Goal: Transaction & Acquisition: Purchase product/service

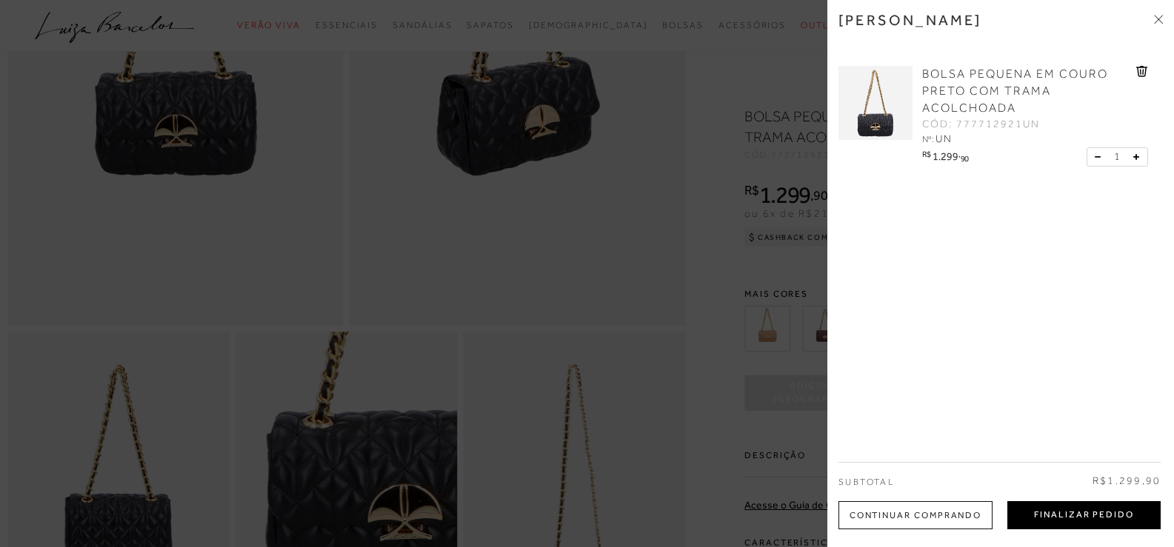
scroll to position [296, 0]
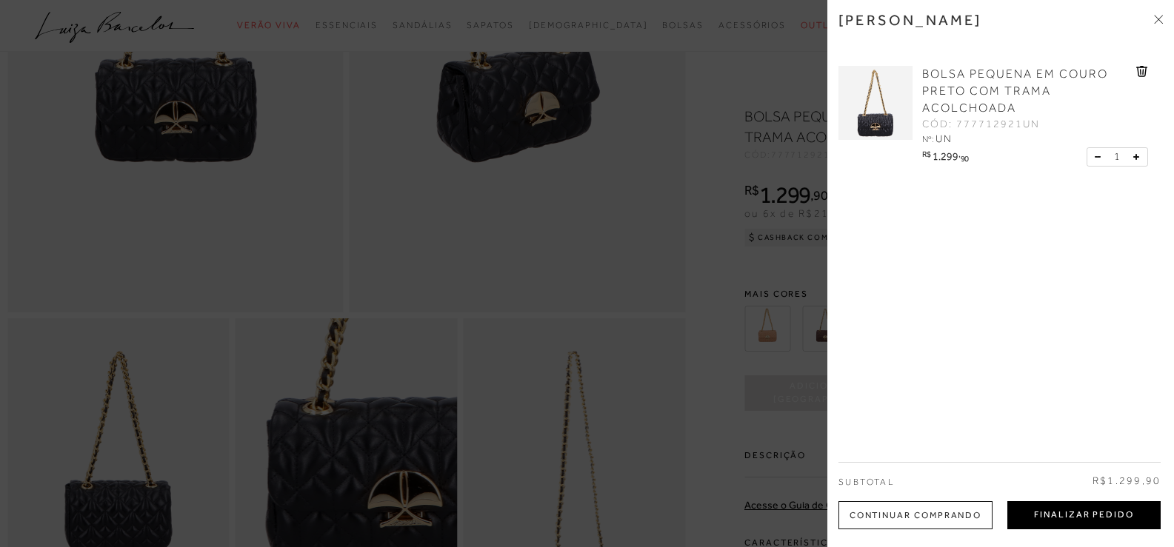
click at [1098, 515] on button "Finalizar Pedido" at bounding box center [1083, 515] width 153 height 28
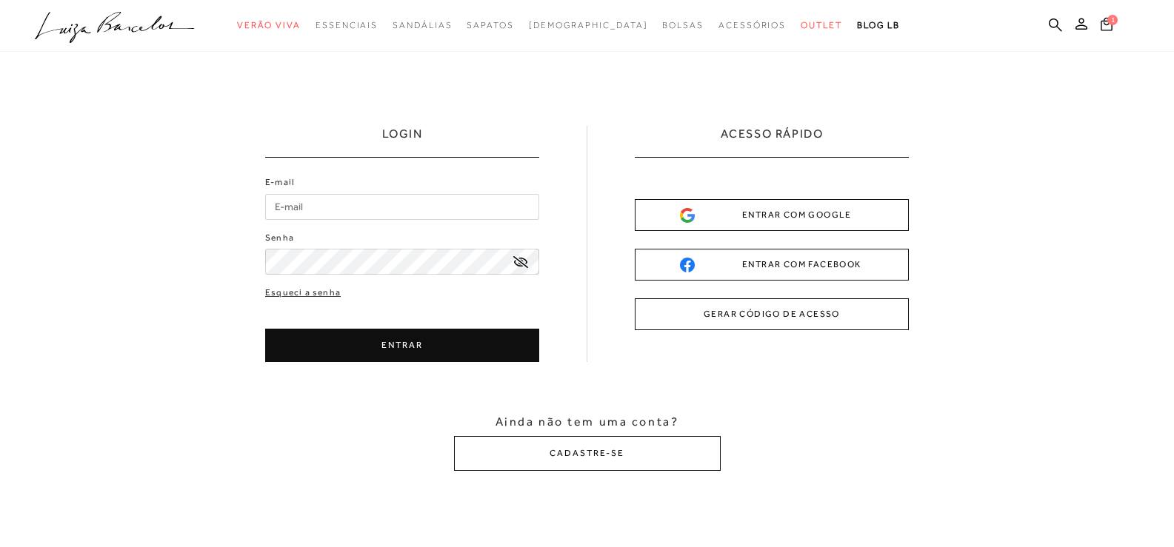
click at [335, 201] on input "E-mail" at bounding box center [402, 207] width 274 height 26
click at [310, 201] on input "E-mail" at bounding box center [402, 207] width 274 height 26
click at [369, 201] on input "E-mail" at bounding box center [402, 207] width 274 height 26
drag, startPoint x: 334, startPoint y: 203, endPoint x: 330, endPoint y: 215, distance: 12.4
click at [333, 209] on input "E-mail" at bounding box center [402, 207] width 274 height 26
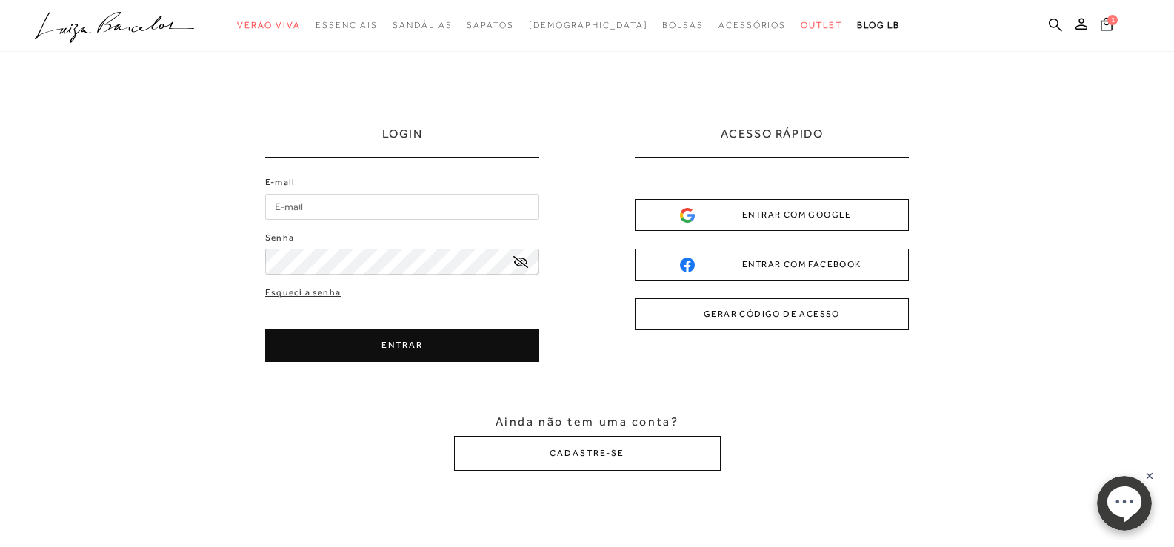
click at [327, 210] on input "E-mail" at bounding box center [402, 207] width 274 height 26
click at [292, 209] on input "E-mail" at bounding box center [402, 207] width 274 height 26
type input "[EMAIL_ADDRESS][DOMAIN_NAME]"
click at [586, 466] on button "CADASTRE-SE" at bounding box center [587, 453] width 267 height 35
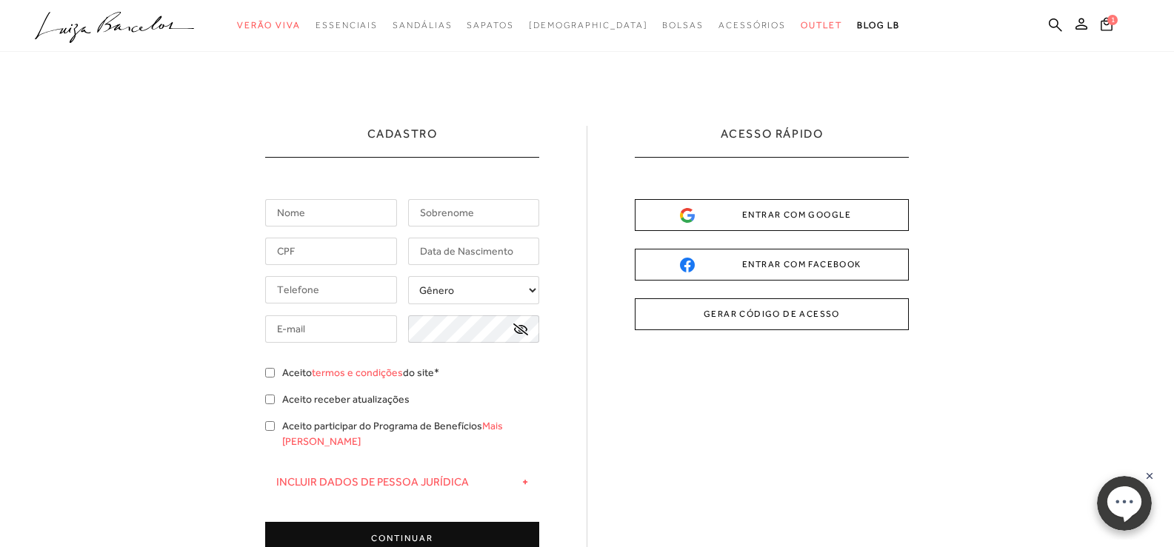
click at [344, 205] on input "text" at bounding box center [331, 212] width 132 height 27
type input "Thalis"
click at [429, 211] on input "text" at bounding box center [474, 212] width 132 height 27
type input "Marciano"
click at [334, 243] on input "text" at bounding box center [331, 251] width 132 height 27
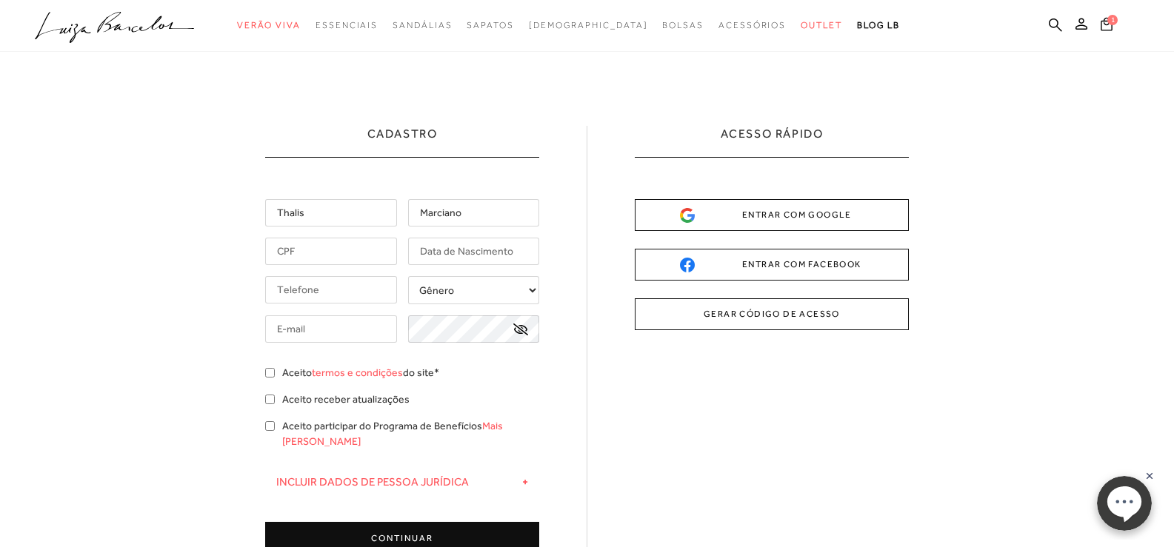
drag, startPoint x: 351, startPoint y: 251, endPoint x: 384, endPoint y: 156, distance: 100.2
click at [351, 237] on div "Thalis [GEOGRAPHIC_DATA] Gênero Feminino + -" at bounding box center [402, 377] width 274 height 356
click at [348, 213] on input "Thalis" at bounding box center [331, 212] width 132 height 27
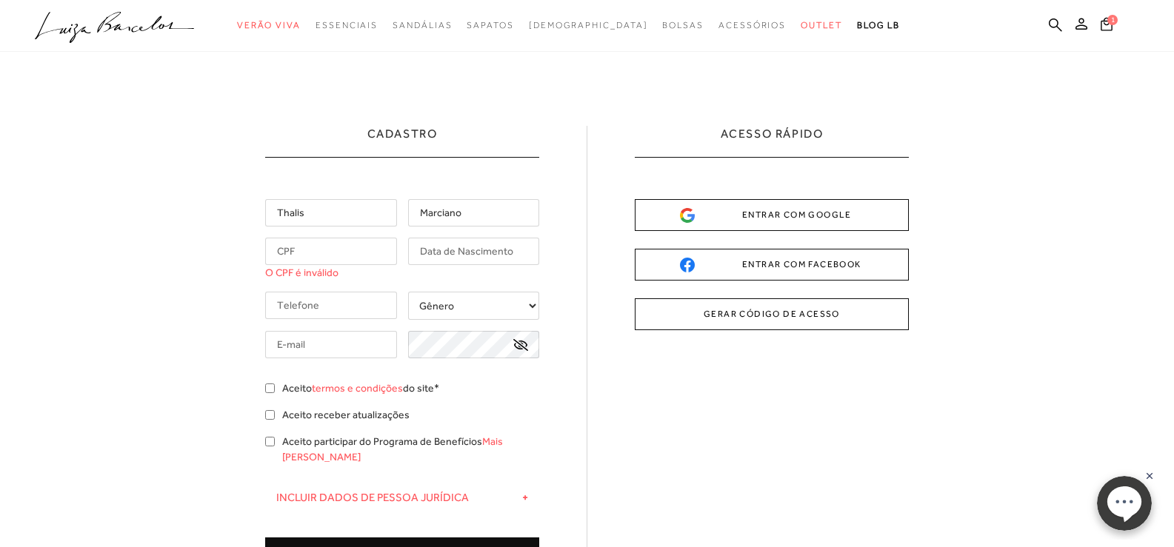
click at [467, 219] on input "Marciano" at bounding box center [474, 212] width 132 height 27
click at [338, 250] on input "text" at bounding box center [331, 251] width 132 height 27
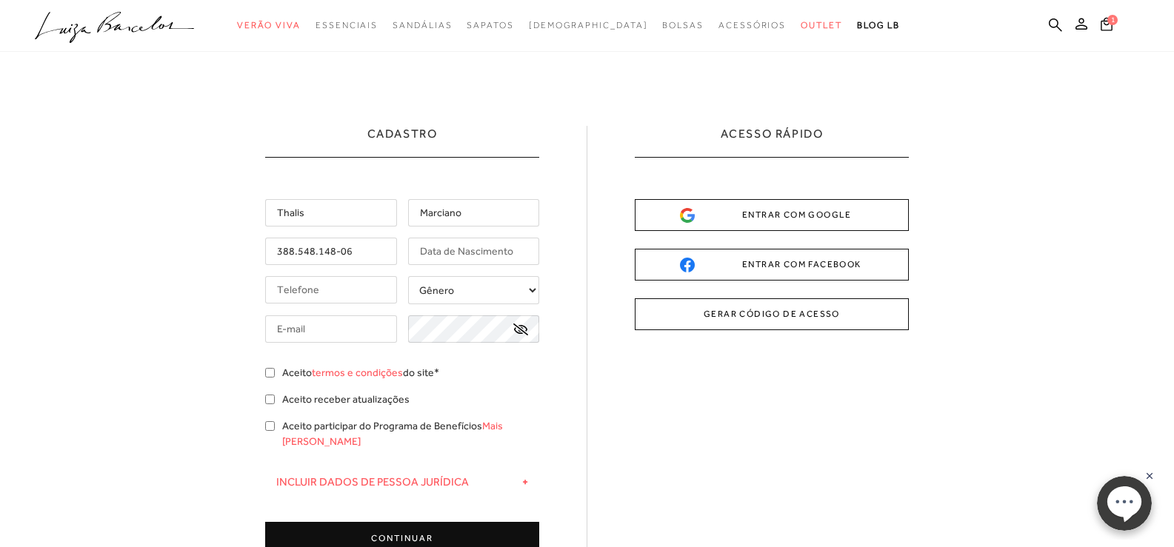
type input "388.548.148-06"
click at [466, 245] on input "text" at bounding box center [474, 251] width 132 height 27
type input "[DATE]"
click at [347, 296] on input "tel" at bounding box center [331, 289] width 132 height 27
type input "[PHONE_NUMBER]"
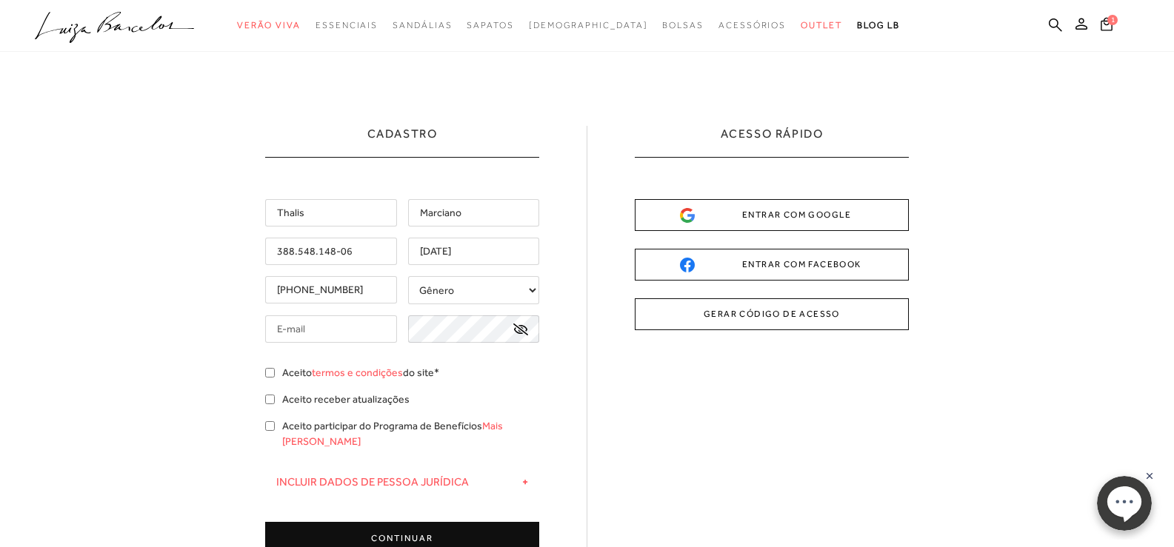
click at [434, 298] on select "Gênero Feminino Masculino" at bounding box center [474, 290] width 132 height 28
select select
click at [408, 276] on select "Gênero Feminino Masculino" at bounding box center [474, 290] width 132 height 28
click at [360, 328] on input "text" at bounding box center [331, 328] width 132 height 27
drag, startPoint x: 312, startPoint y: 328, endPoint x: 224, endPoint y: 320, distance: 87.7
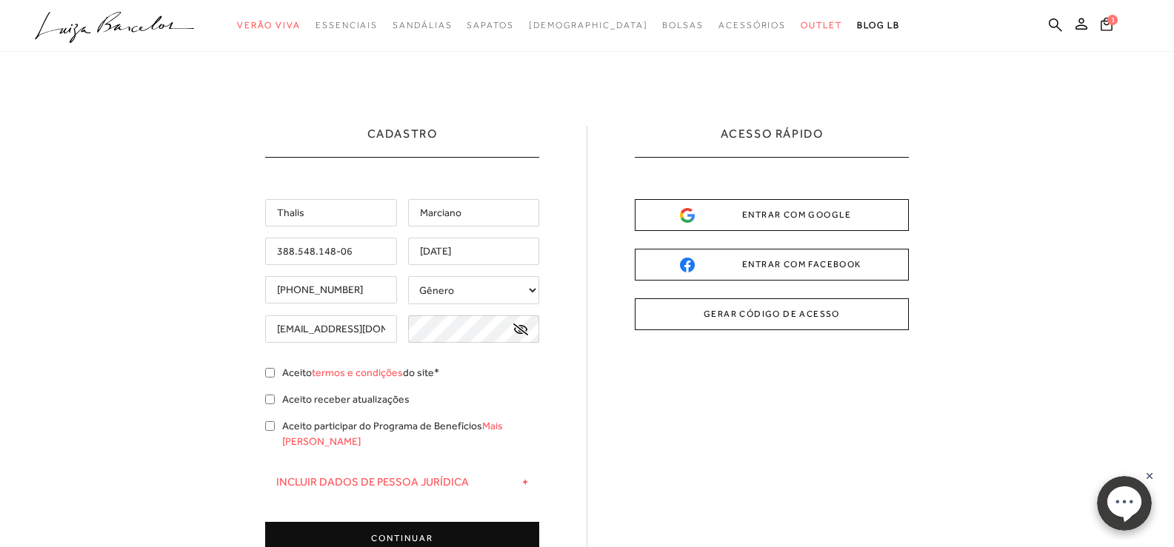
click at [178, 318] on div "Cadastro [GEOGRAPHIC_DATA] [GEOGRAPHIC_DATA] 388.548.148-06 [DATE] [PHONE_NUMBE…" at bounding box center [587, 420] width 1174 height 737
type input "[EMAIL_ADDRESS][DOMAIN_NAME]"
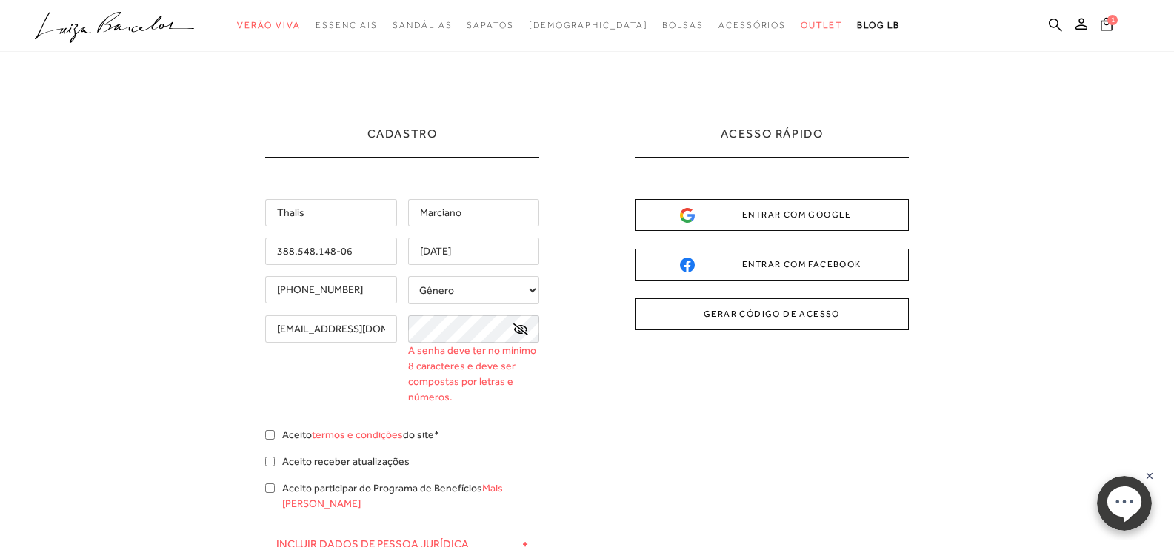
click at [264, 367] on div "Cadastro [GEOGRAPHIC_DATA] [GEOGRAPHIC_DATA] 388.548.148-06 [DATE] [PHONE_NUMBE…" at bounding box center [587, 451] width 1174 height 799
click at [269, 438] on input "Aceito termos e condições do site*" at bounding box center [270, 435] width 10 height 10
checkbox input "true"
click at [521, 329] on icon at bounding box center [520, 330] width 15 height 12
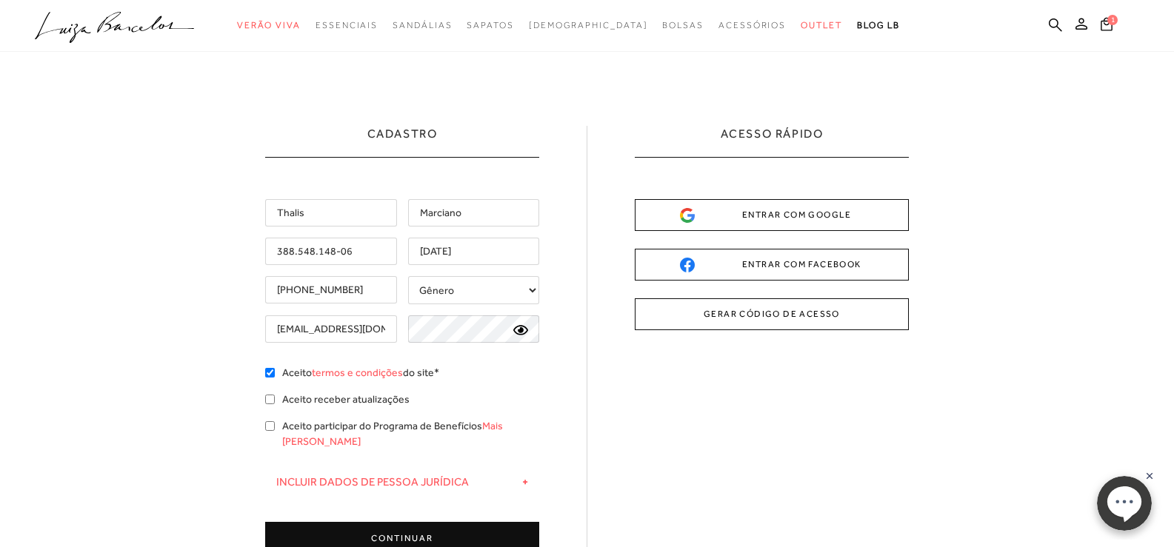
click at [381, 335] on div "[EMAIL_ADDRESS][DOMAIN_NAME]" at bounding box center [402, 328] width 274 height 27
click at [404, 320] on div "[EMAIL_ADDRESS][DOMAIN_NAME]" at bounding box center [402, 328] width 274 height 27
click at [280, 398] on div "Thalis [GEOGRAPHIC_DATA] 388.548.148-06 [DATE] [PHONE_NUMBER] +" at bounding box center [402, 377] width 274 height 356
click at [268, 401] on input "Aceito receber atualizações" at bounding box center [270, 400] width 10 height 10
checkbox input "true"
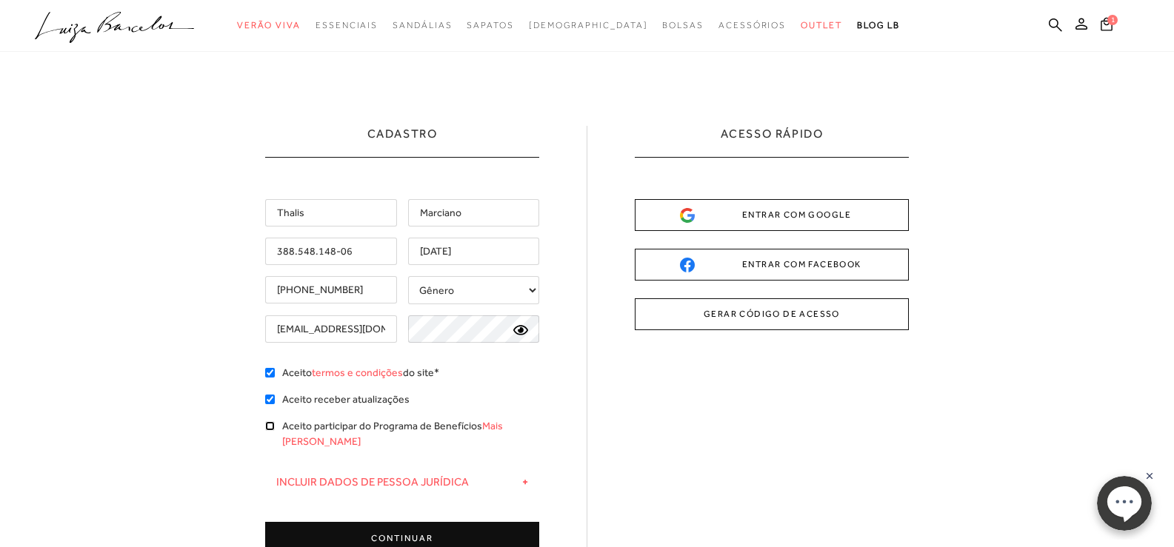
click at [267, 426] on input "Aceito participar do Programa de Benefícios Mais [PERSON_NAME]" at bounding box center [270, 426] width 10 height 10
checkbox input "true"
click at [387, 530] on button "CONTINUAR" at bounding box center [402, 538] width 274 height 33
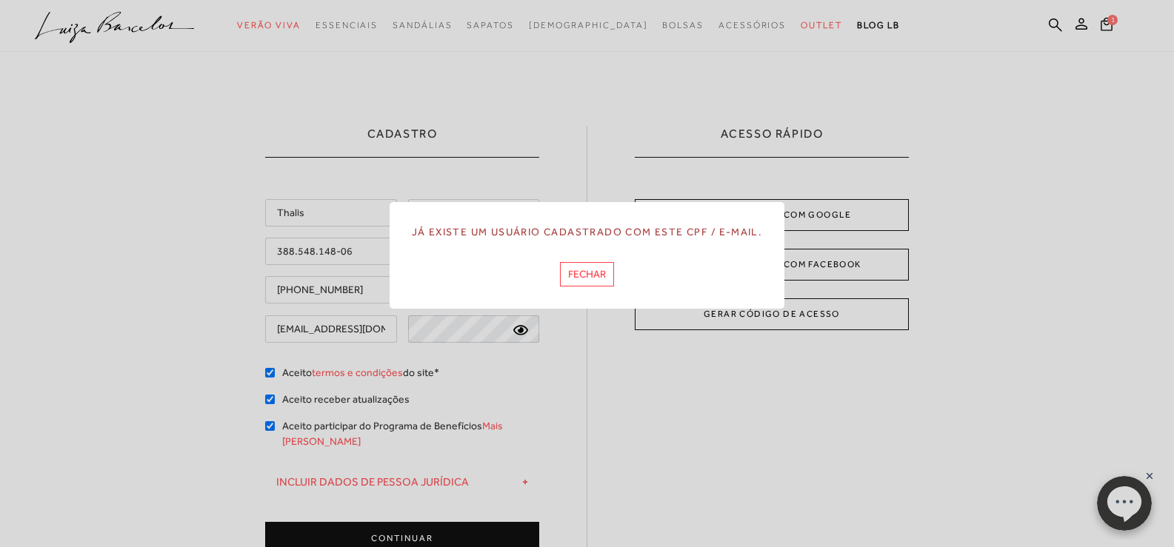
click at [586, 276] on button "FECHAR" at bounding box center [587, 274] width 54 height 24
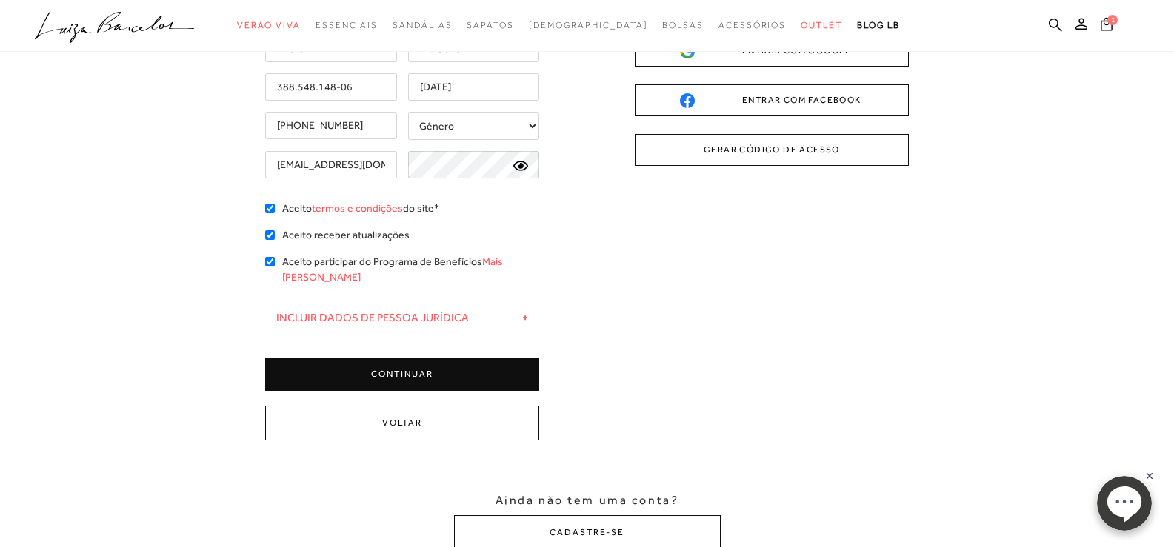
scroll to position [222, 0]
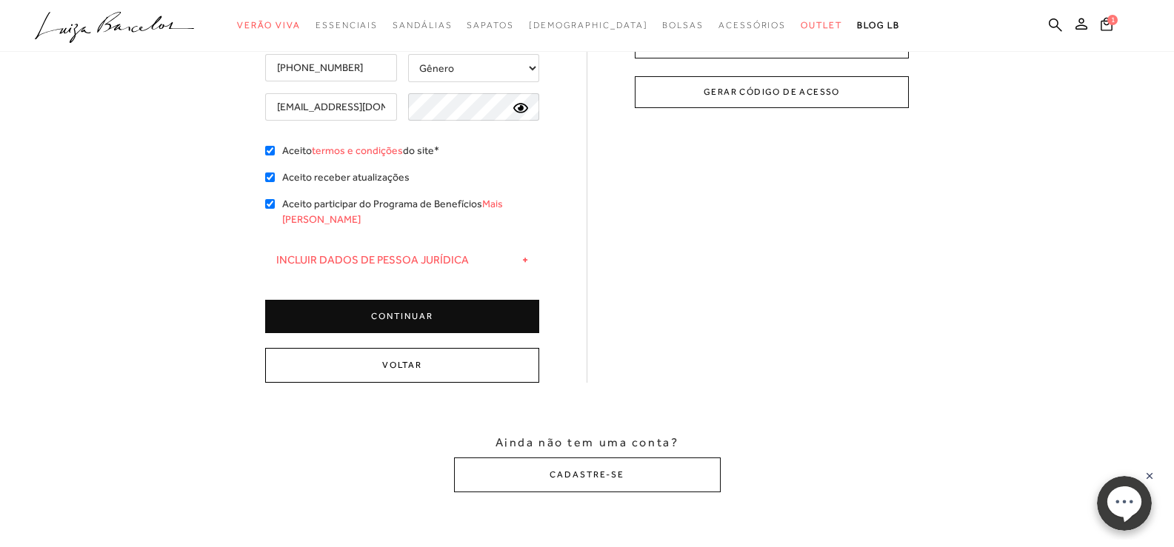
click at [442, 348] on button "Voltar" at bounding box center [402, 365] width 274 height 35
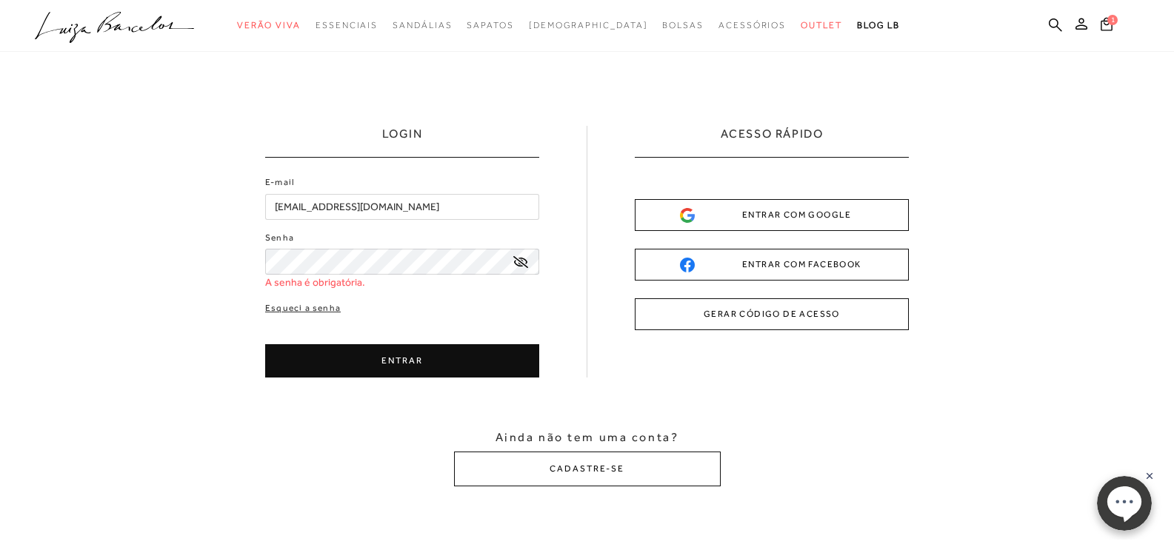
click at [439, 203] on input "[EMAIL_ADDRESS][DOMAIN_NAME]" at bounding box center [402, 207] width 274 height 26
drag, startPoint x: 479, startPoint y: 211, endPoint x: 150, endPoint y: 207, distance: 328.8
click at [150, 207] on div "LOGIN E-mail [EMAIL_ADDRESS][DOMAIN_NAME] Senha A senha é obrigatória." at bounding box center [587, 306] width 1174 height 509
click at [426, 200] on input "[EMAIL_ADDRESS][DOMAIN_NAME]" at bounding box center [402, 207] width 274 height 26
drag, startPoint x: 444, startPoint y: 214, endPoint x: 240, endPoint y: 204, distance: 203.8
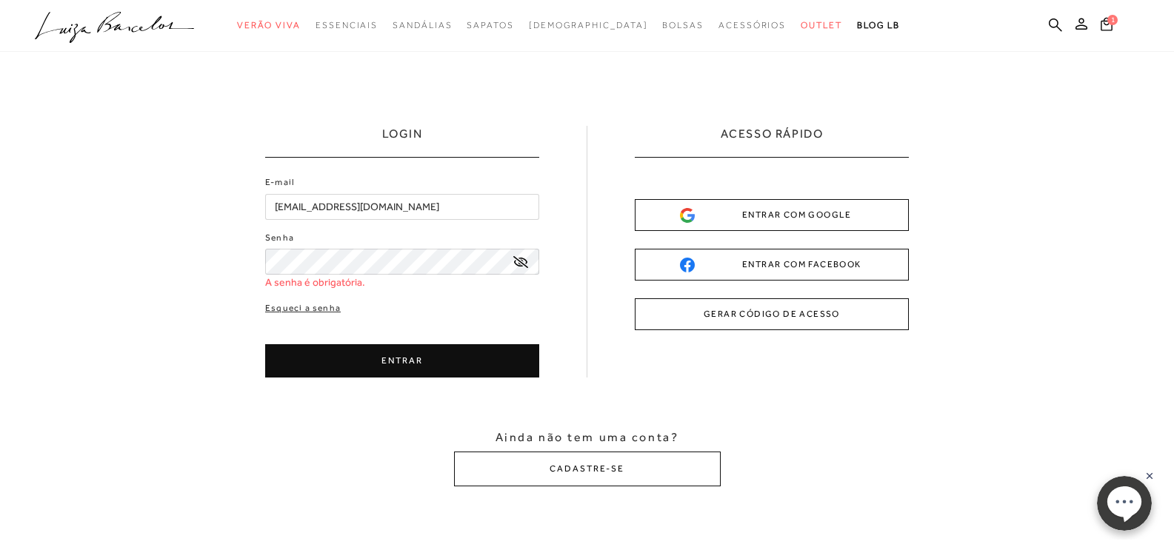
click at [241, 204] on div "LOGIN E-mail [EMAIL_ADDRESS][DOMAIN_NAME] Senha A senha é obrigatória." at bounding box center [587, 306] width 1174 height 509
type input "[EMAIL_ADDRESS][DOMAIN_NAME]"
click at [341, 247] on div "Senha A senha é obrigatória." at bounding box center [402, 260] width 274 height 59
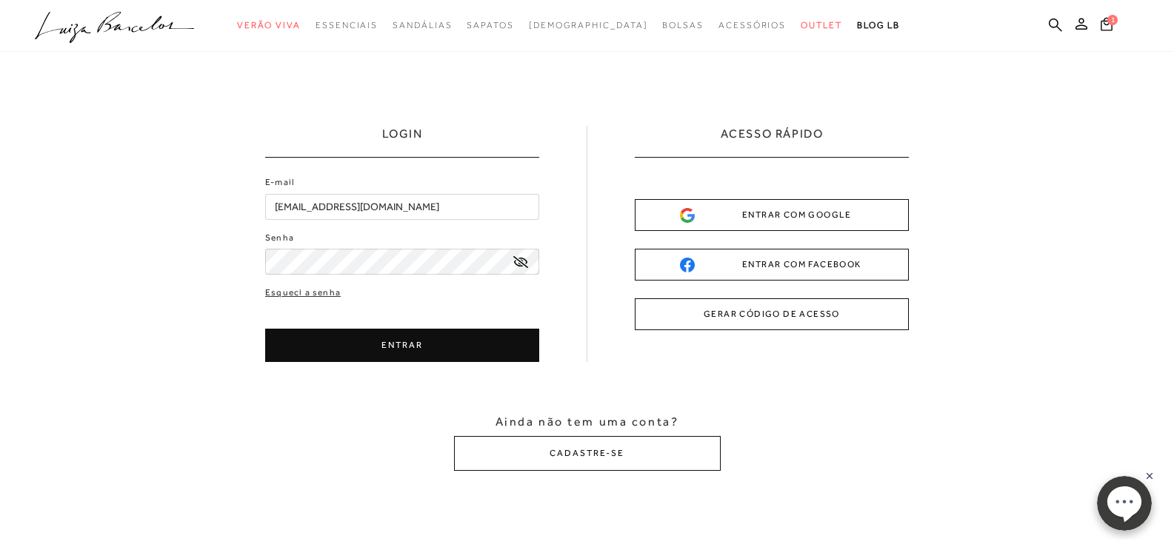
click at [518, 256] on icon at bounding box center [520, 262] width 15 height 12
click at [418, 349] on button "ENTRAR" at bounding box center [402, 345] width 274 height 33
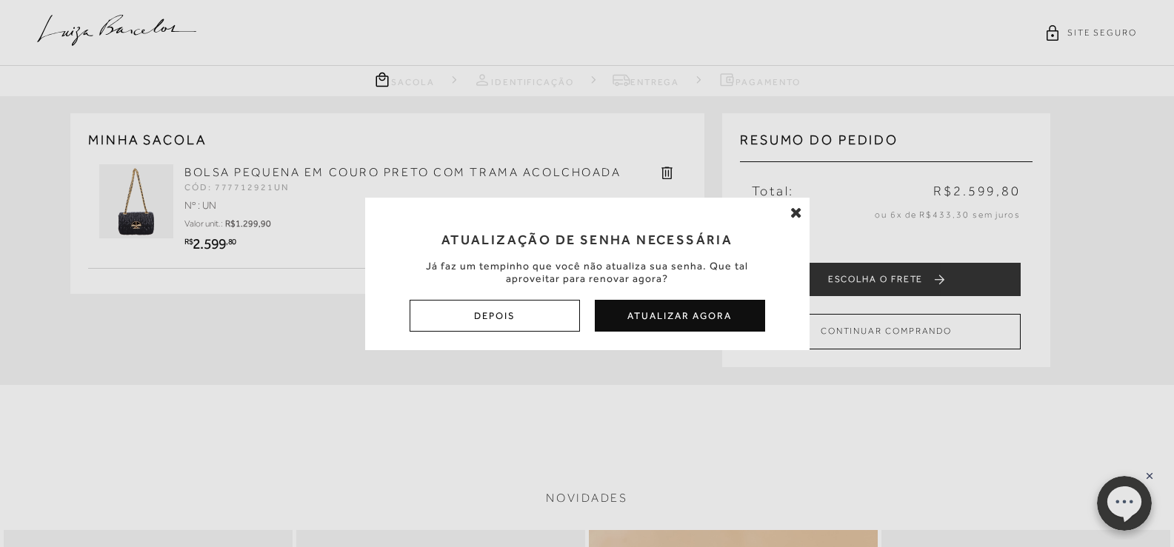
click at [792, 210] on icon at bounding box center [796, 212] width 12 height 15
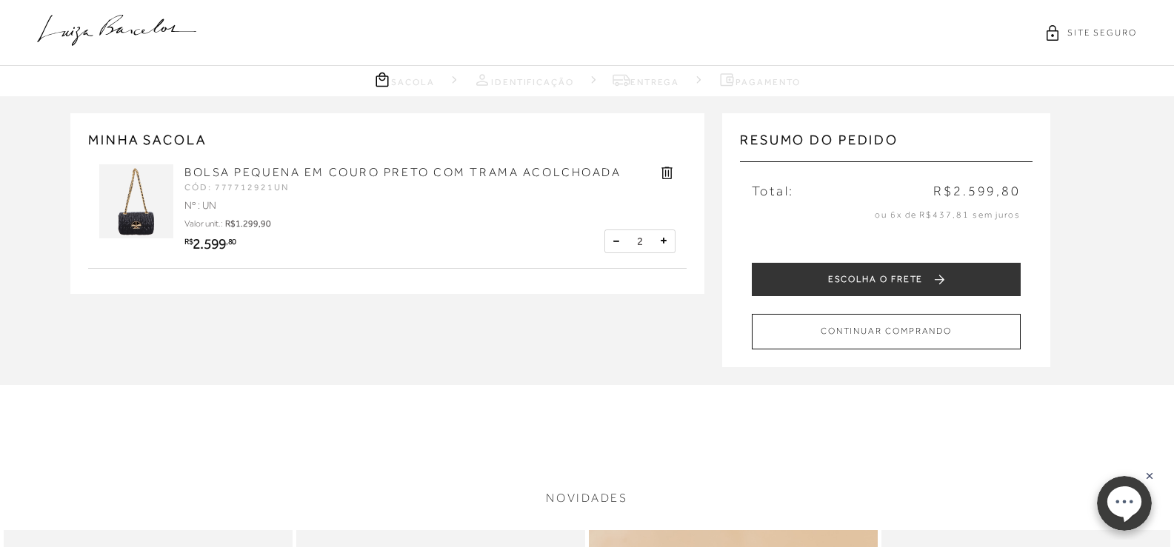
click at [618, 241] on button at bounding box center [616, 241] width 15 height 15
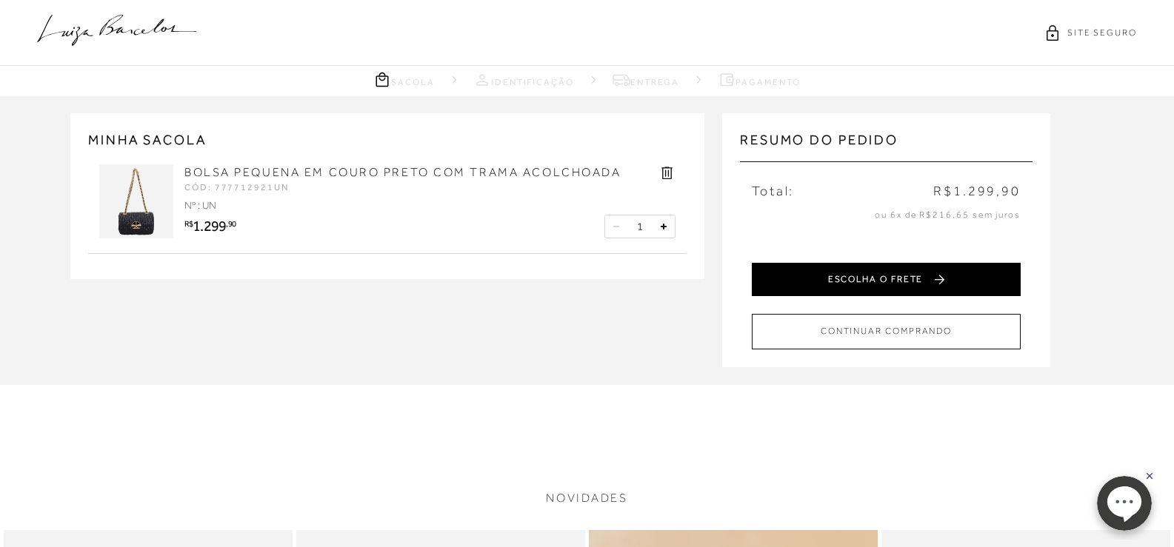
click at [898, 281] on button "ESCOLHA O FRETE" at bounding box center [886, 279] width 269 height 33
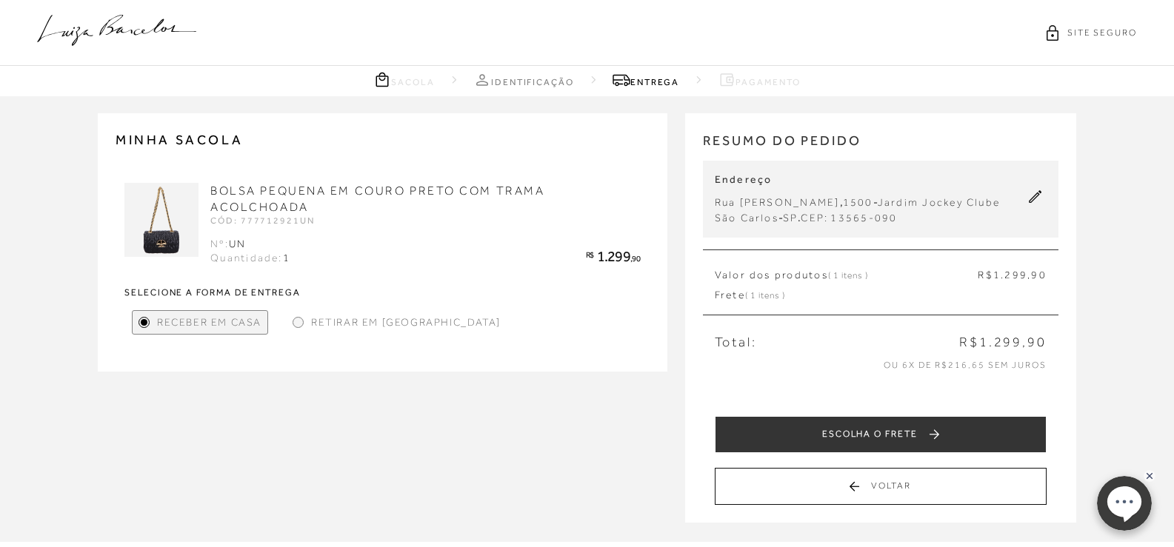
click at [1037, 200] on icon at bounding box center [1034, 196] width 13 height 13
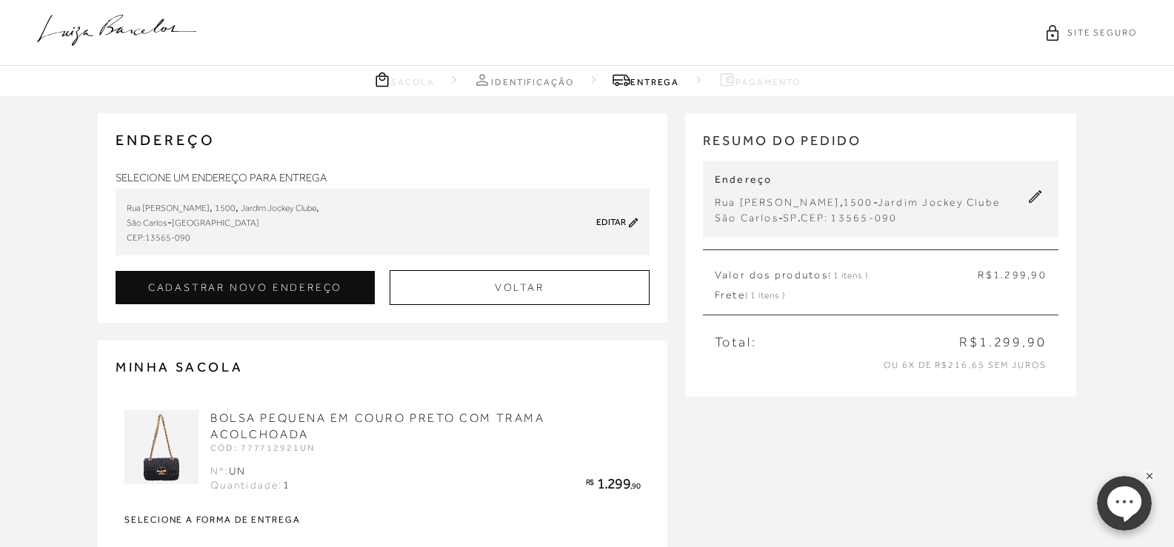
click at [632, 221] on icon at bounding box center [634, 222] width 10 height 11
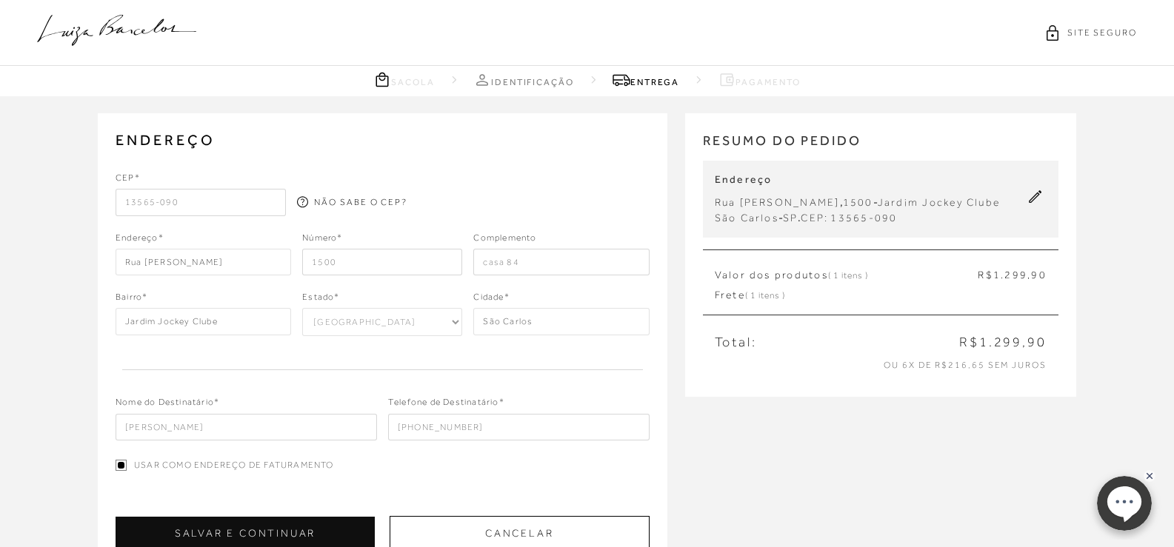
scroll to position [148, 0]
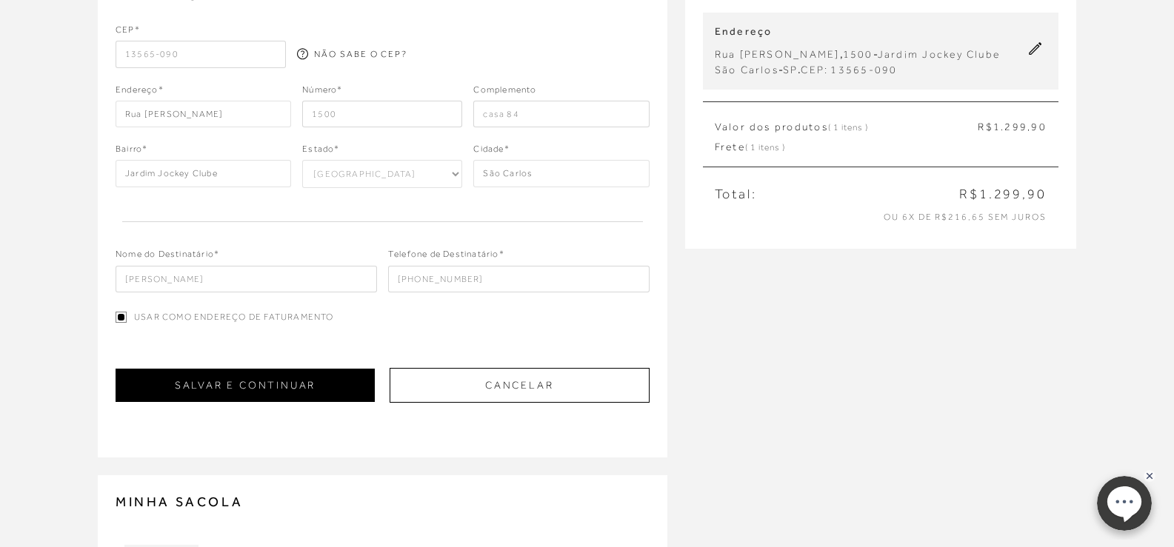
click at [272, 385] on button "SALVAR E CONTINUAR" at bounding box center [245, 385] width 259 height 33
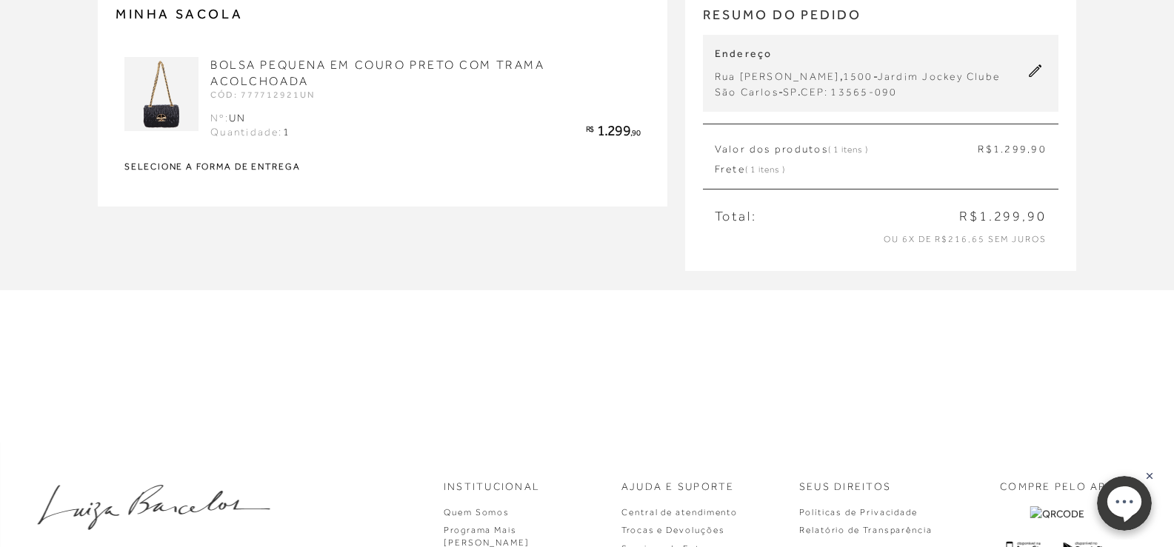
scroll to position [0, 0]
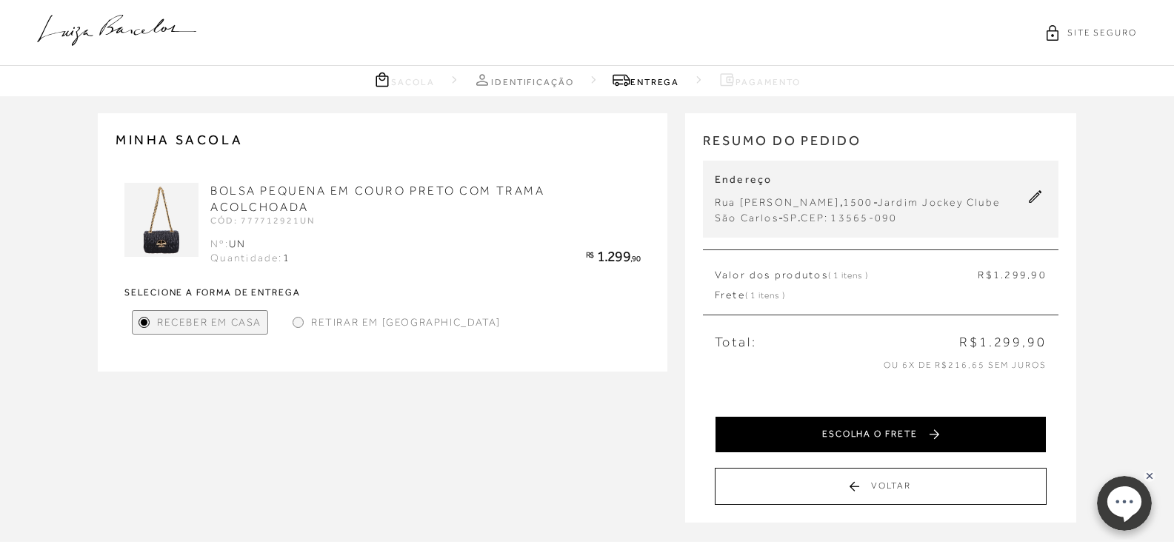
click at [930, 442] on button "ESCOLHA O FRETE" at bounding box center [881, 434] width 332 height 37
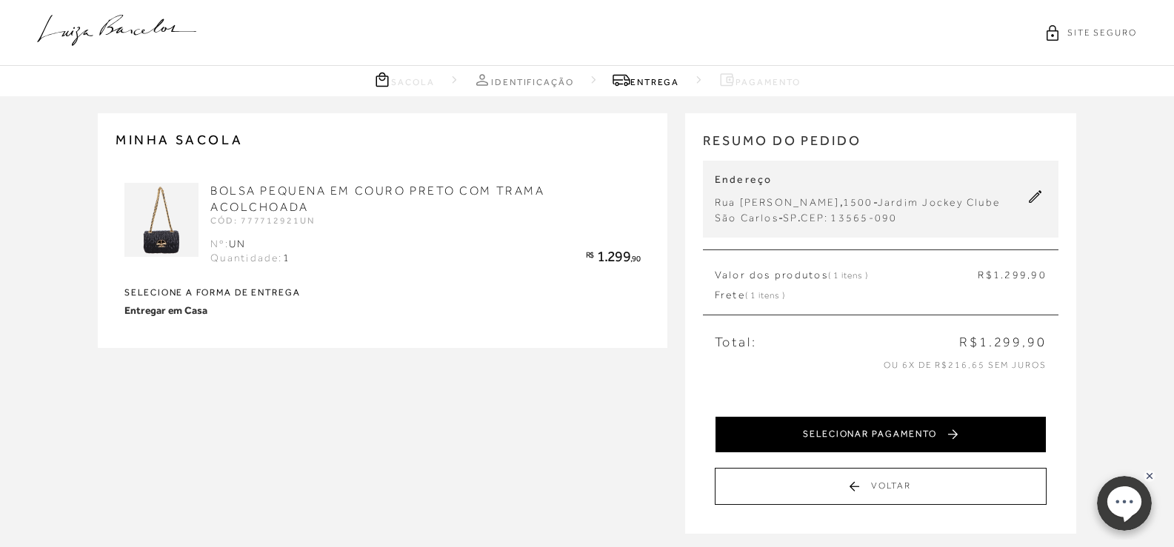
click at [930, 438] on button "SELECIONAR PAGAMENTO" at bounding box center [881, 434] width 332 height 37
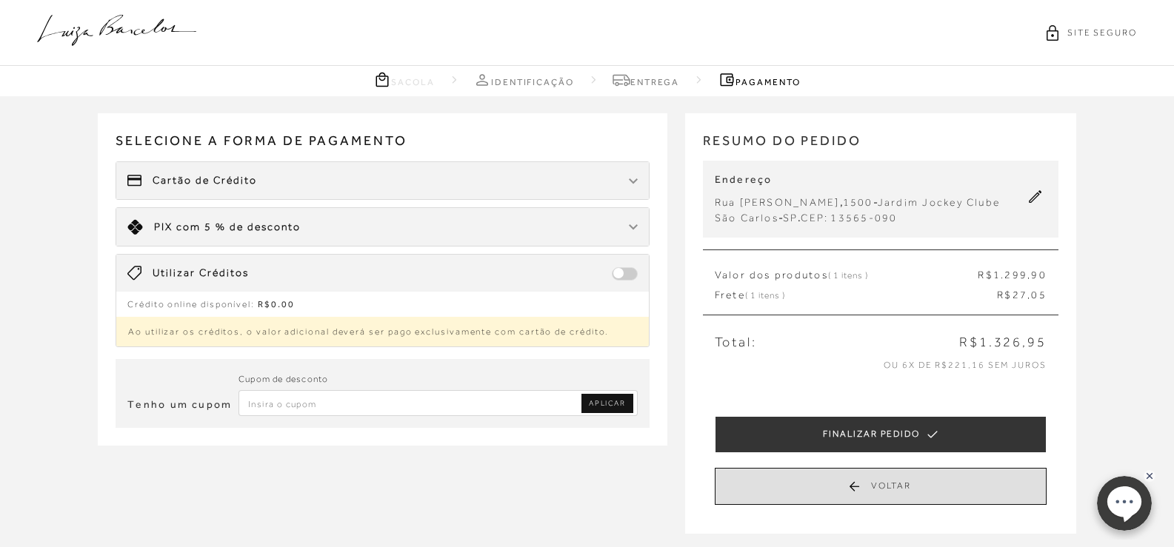
click at [861, 484] on button "Voltar" at bounding box center [881, 486] width 332 height 37
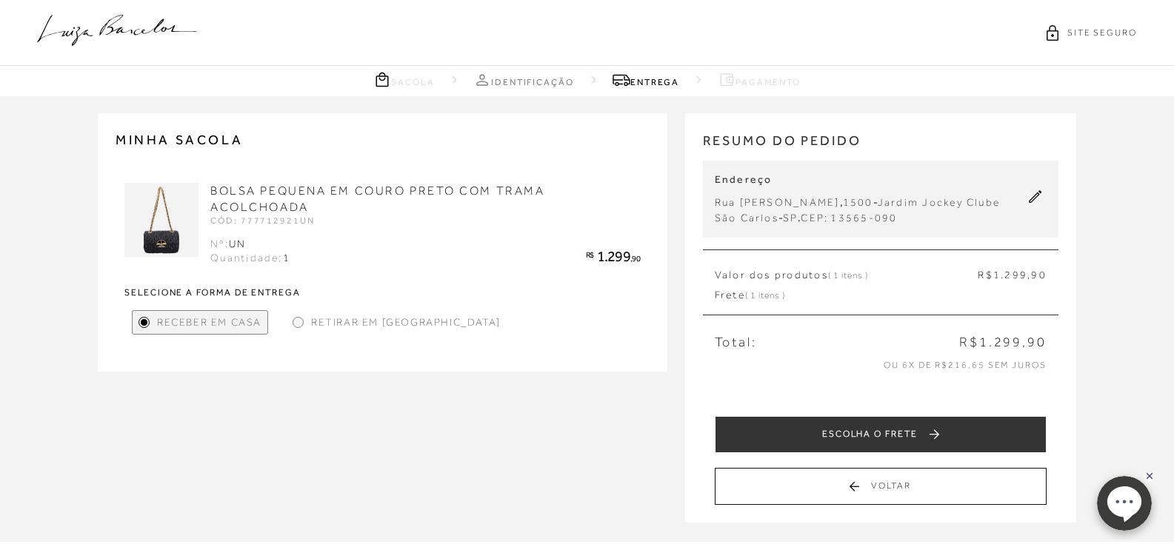
click at [173, 316] on span "Receber em Casa" at bounding box center [209, 323] width 104 height 16
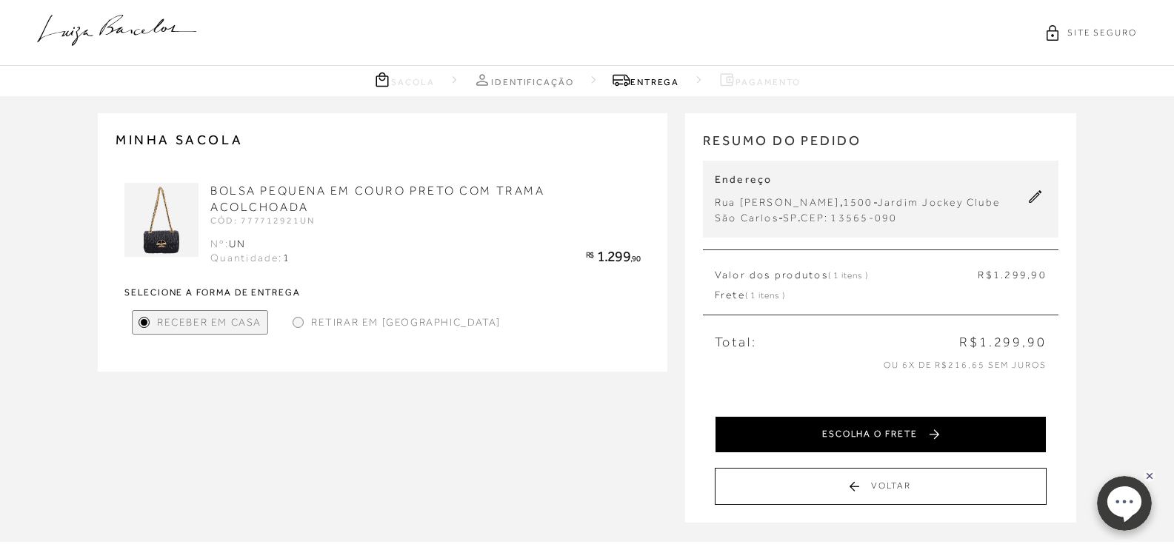
click at [819, 437] on button "ESCOLHA O FRETE" at bounding box center [881, 434] width 332 height 37
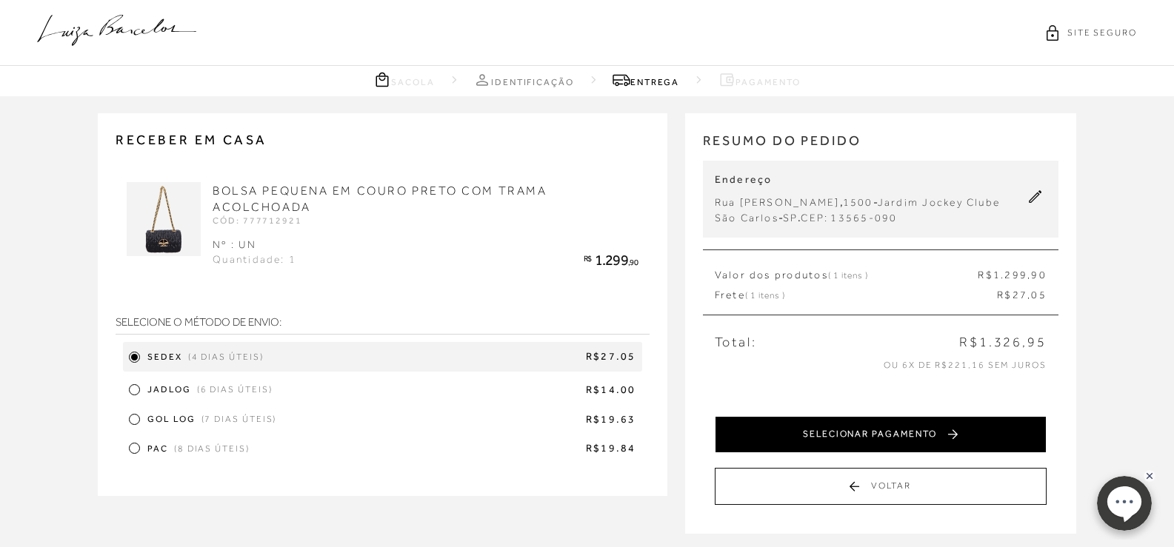
click at [866, 431] on button "SELECIONAR PAGAMENTO" at bounding box center [881, 434] width 332 height 37
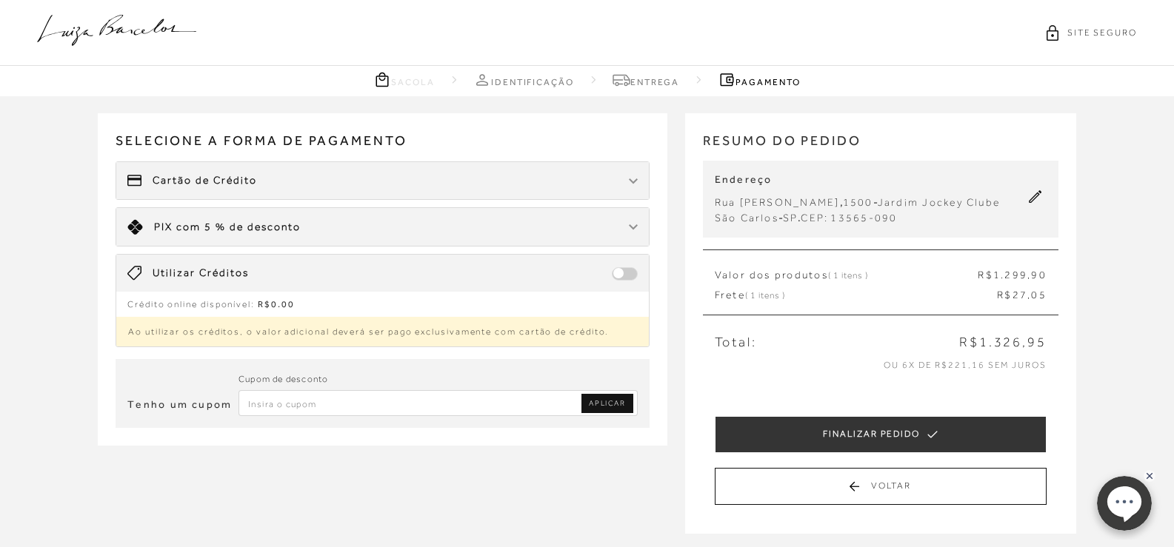
click at [631, 231] on div at bounding box center [633, 227] width 9 height 15
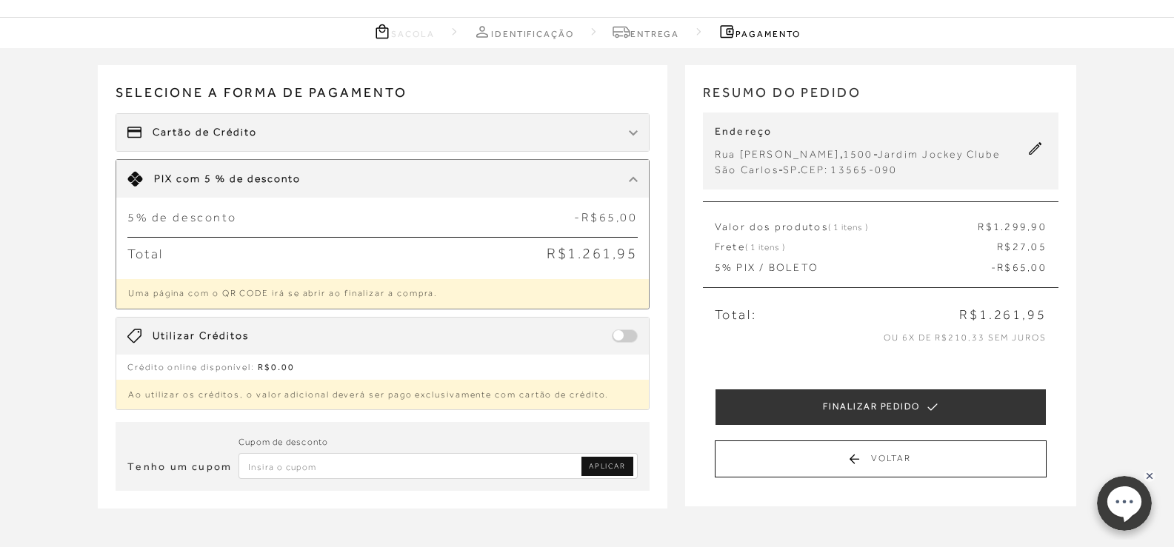
scroll to position [74, 0]
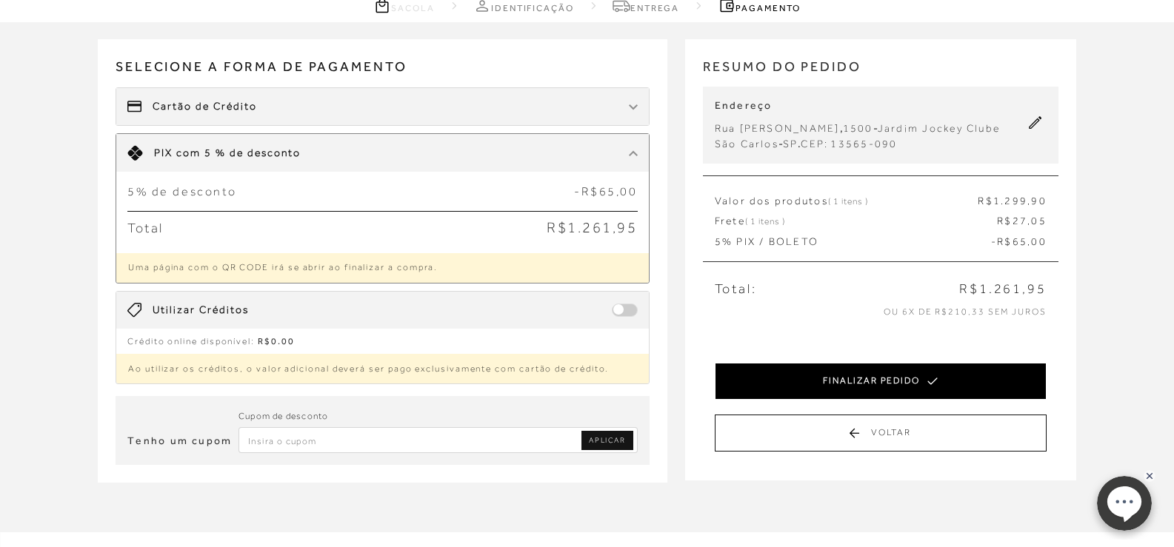
click at [809, 383] on button "FINALIZAR PEDIDO" at bounding box center [881, 381] width 332 height 37
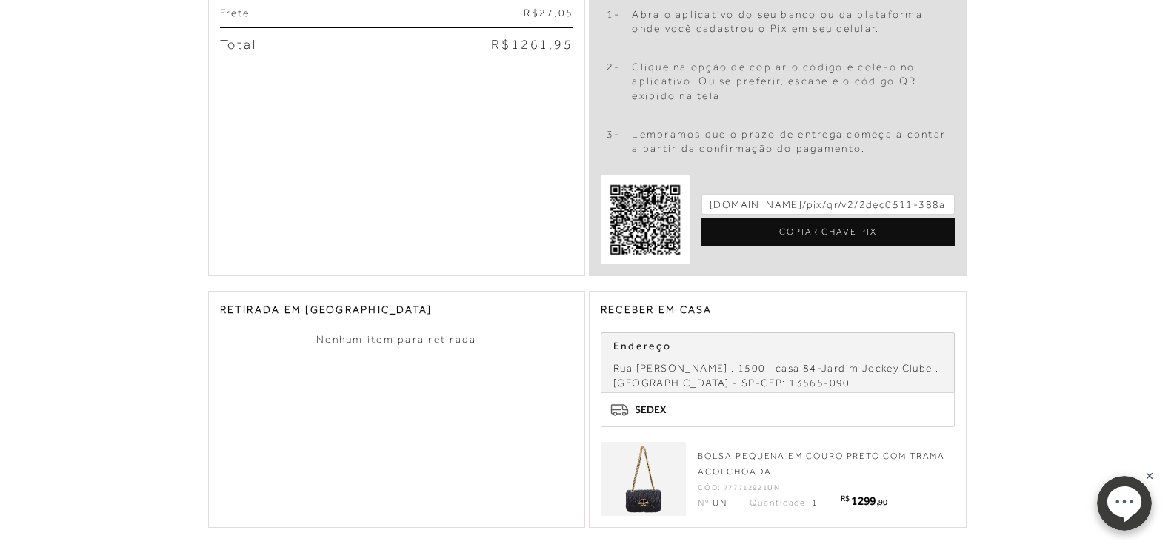
scroll to position [444, 0]
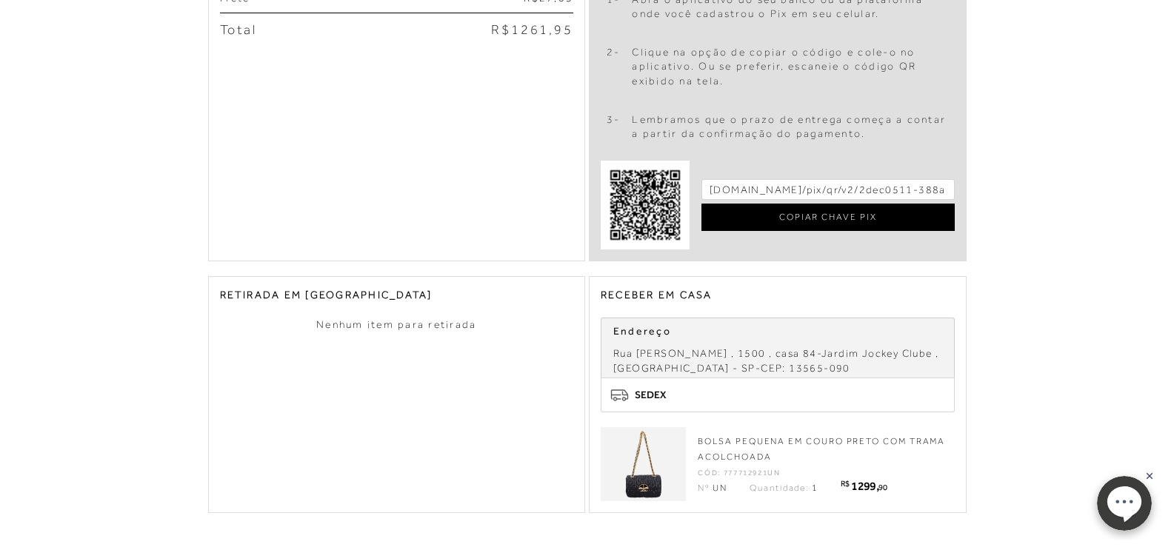
click at [810, 211] on div "COPIAR CHAVE PIX" at bounding box center [827, 217] width 253 height 27
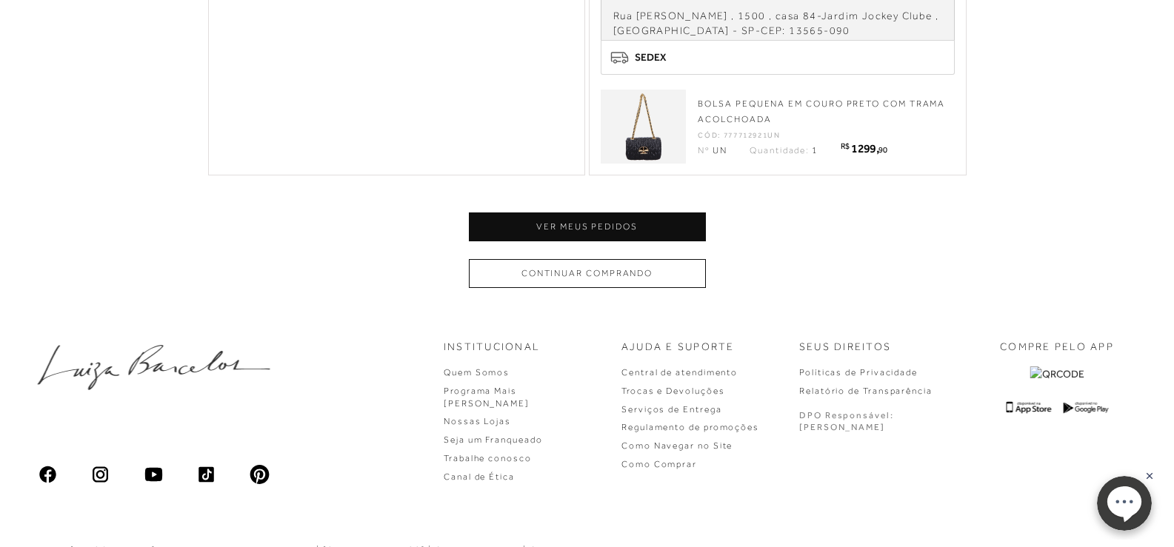
scroll to position [822, 0]
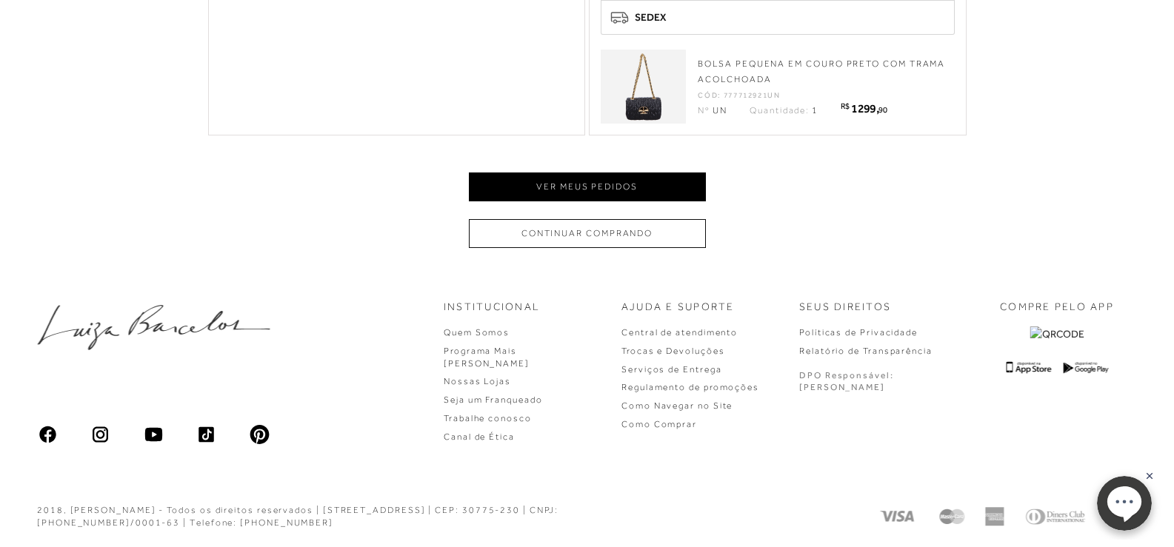
click at [580, 181] on button "Ver meus pedidos" at bounding box center [587, 187] width 237 height 29
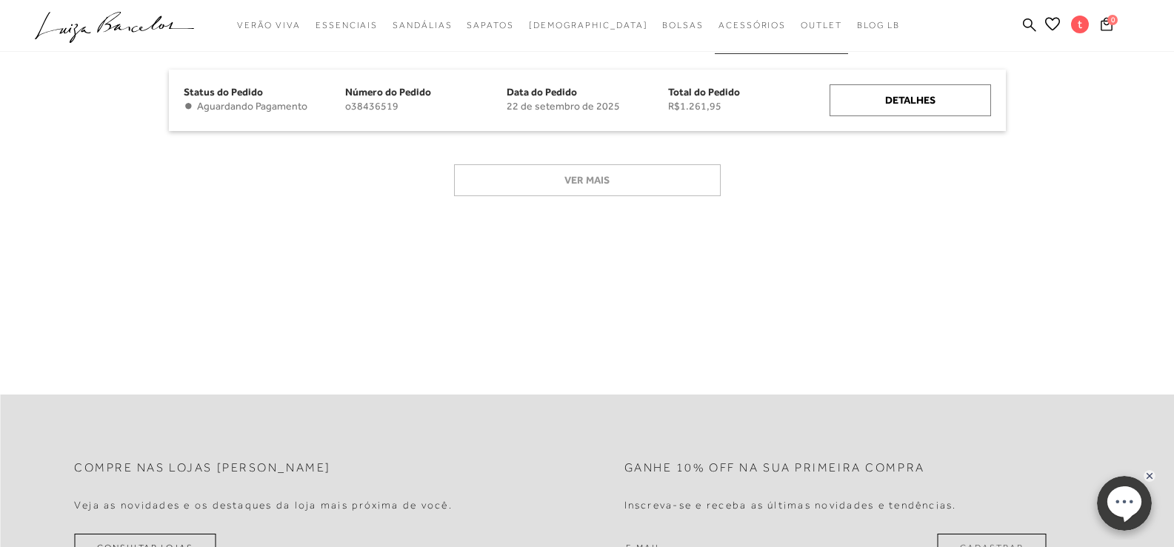
scroll to position [222, 0]
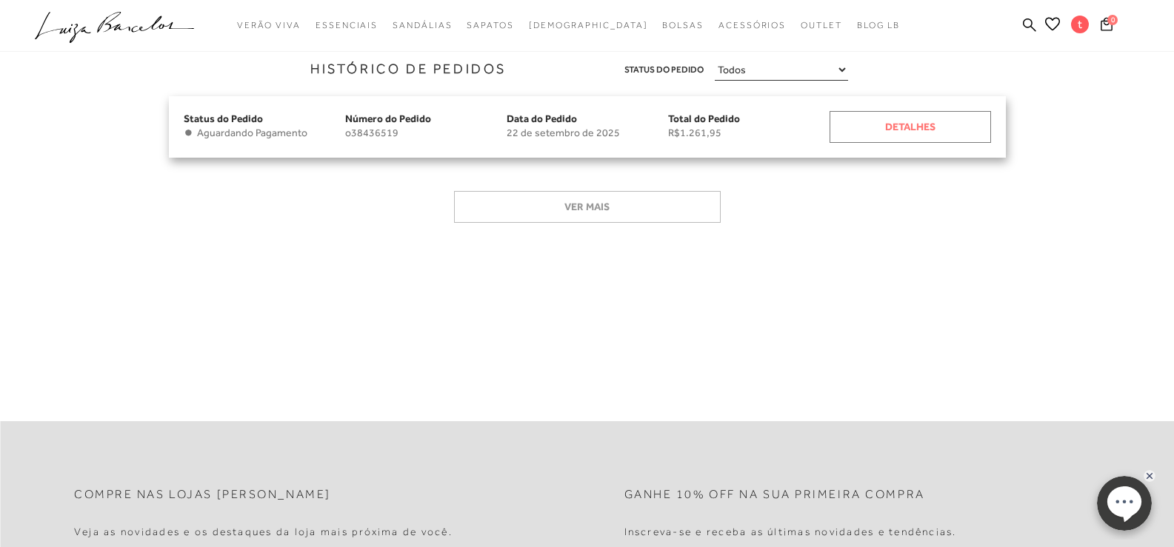
click at [911, 120] on div "Detalhes" at bounding box center [909, 127] width 161 height 32
